Goal: Find specific page/section: Find specific page/section

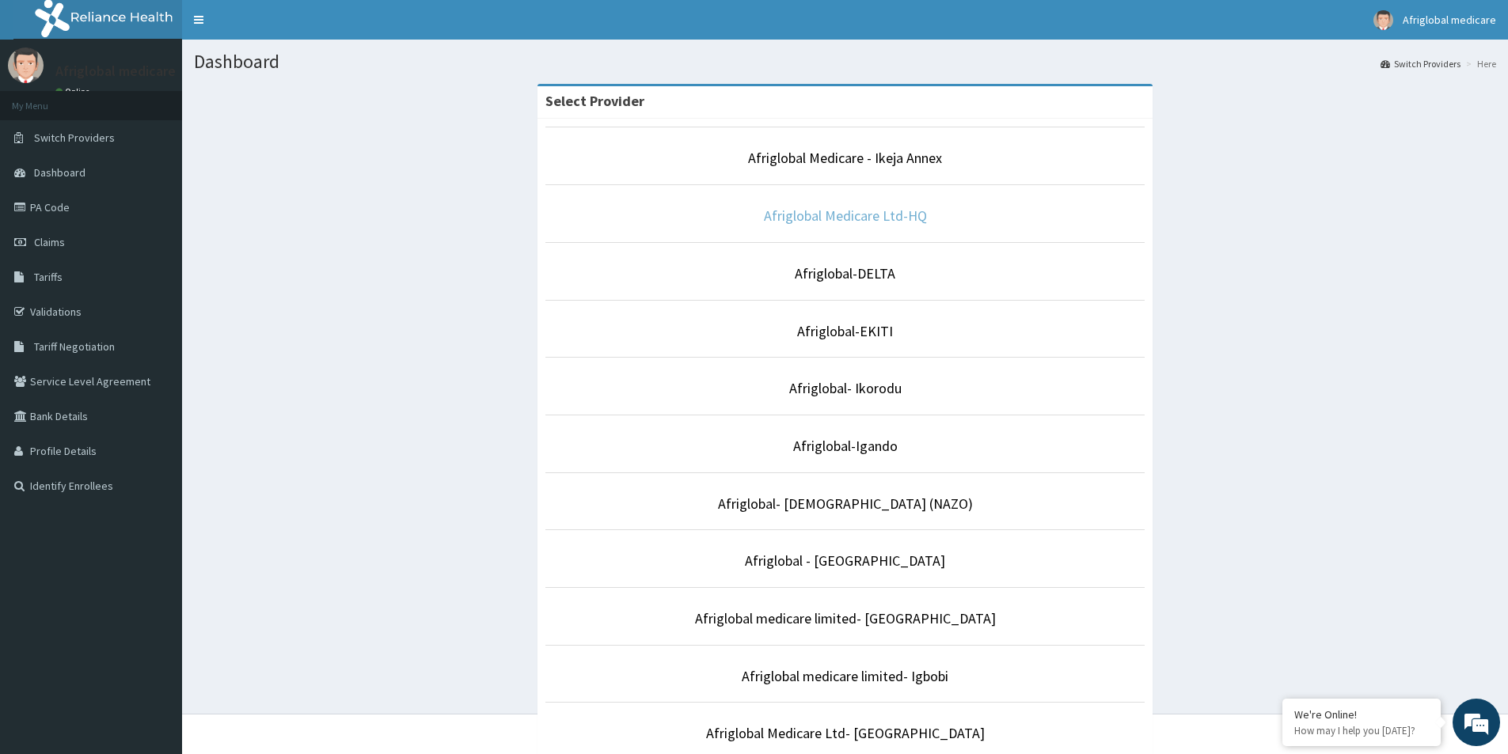
click at [879, 222] on link "Afriglobal Medicare Ltd-HQ" at bounding box center [845, 216] width 163 height 18
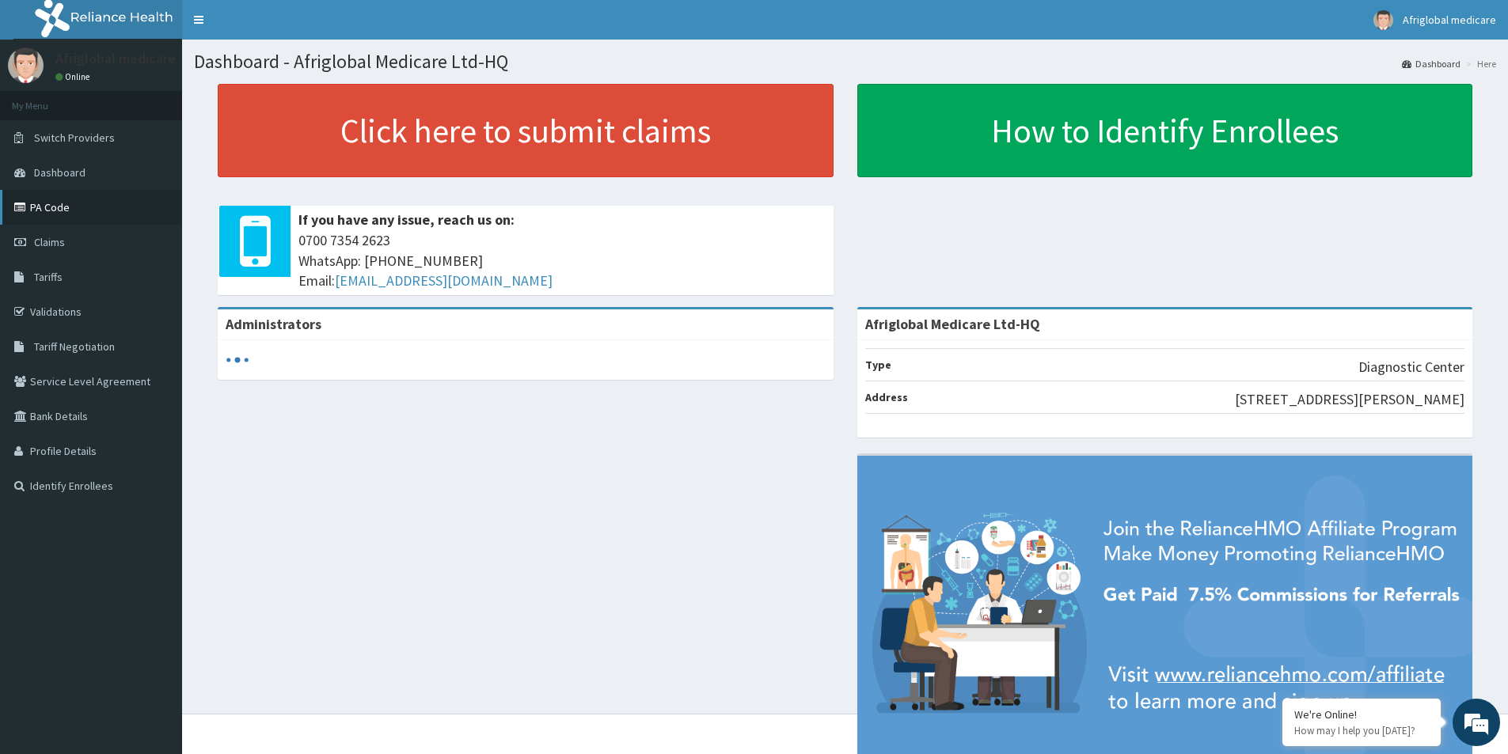
click at [71, 204] on link "PA Code" at bounding box center [91, 207] width 182 height 35
